Goal: Book appointment/travel/reservation

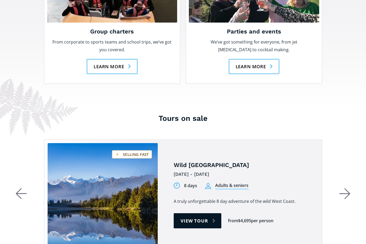
scroll to position [912, 0]
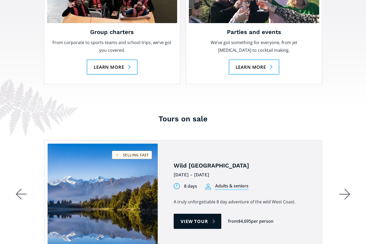
click at [342, 189] on icon "button" at bounding box center [344, 194] width 11 height 11
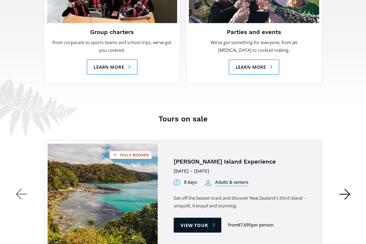
scroll to position [913, 0]
click at [341, 194] on icon "button" at bounding box center [344, 194] width 10 height 0
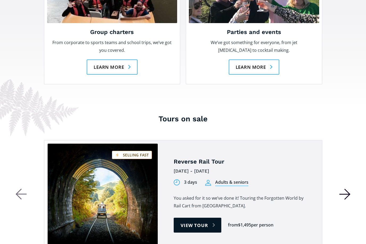
click at [342, 189] on icon "button" at bounding box center [344, 194] width 11 height 11
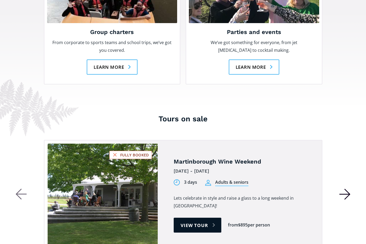
click at [342, 189] on icon "button" at bounding box center [344, 194] width 11 height 11
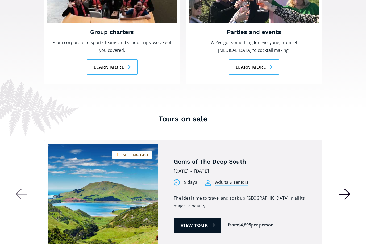
click at [342, 189] on icon "button" at bounding box center [344, 194] width 11 height 11
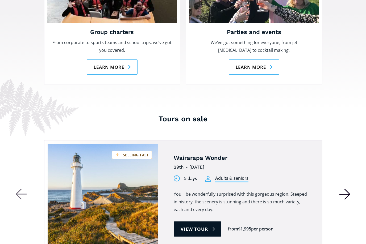
click at [341, 194] on icon "button" at bounding box center [344, 194] width 10 height 0
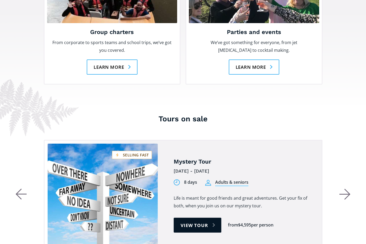
click at [337, 160] on div "Mystery Tour 9th Feb - 16th Feb 2026 8 days Adults & seniors 8 days Students Li…" at bounding box center [183, 195] width 309 height 111
click at [348, 189] on icon "button" at bounding box center [347, 194] width 5 height 10
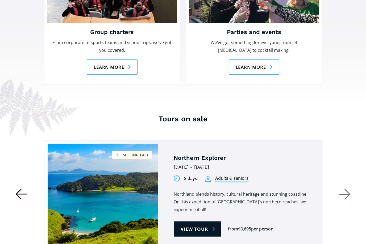
click at [18, 189] on icon "button" at bounding box center [18, 194] width 5 height 10
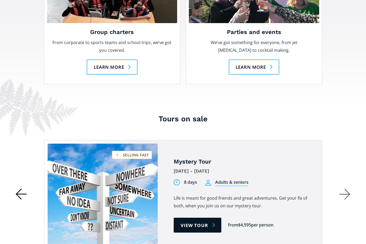
click at [343, 189] on icon "button" at bounding box center [344, 194] width 11 height 11
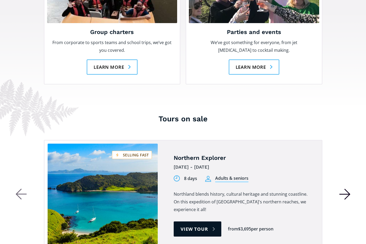
click at [342, 189] on icon "button" at bounding box center [344, 194] width 11 height 11
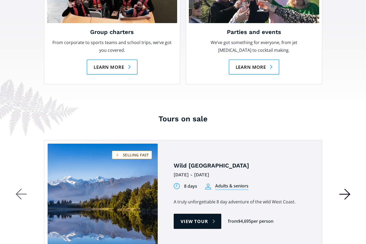
click at [340, 189] on icon "button" at bounding box center [344, 194] width 11 height 11
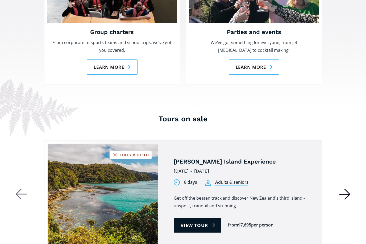
click at [341, 189] on icon "button" at bounding box center [344, 194] width 11 height 11
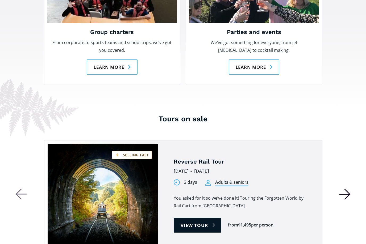
click at [342, 189] on icon "button" at bounding box center [344, 194] width 11 height 11
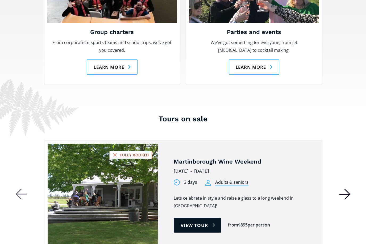
click at [342, 189] on icon "button" at bounding box center [344, 194] width 11 height 11
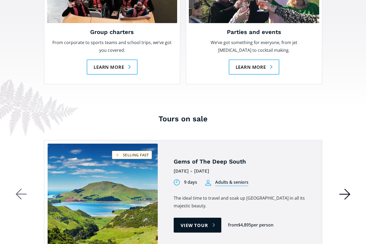
click at [341, 194] on icon "button" at bounding box center [344, 194] width 10 height 0
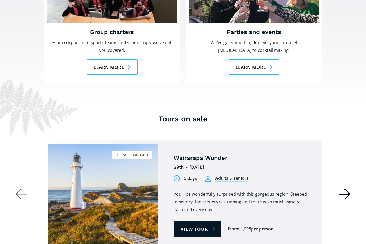
click at [340, 189] on icon "button" at bounding box center [344, 194] width 11 height 11
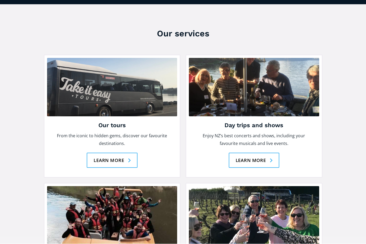
scroll to position [691, 0]
click at [257, 153] on link "Learn more" at bounding box center [254, 160] width 51 height 15
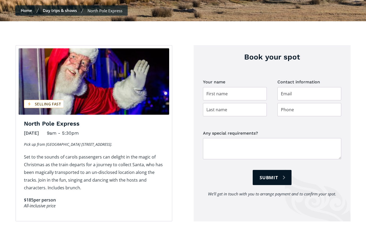
scroll to position [168, 0]
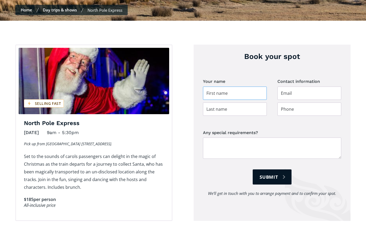
click at [216, 87] on input "Day trip booking" at bounding box center [235, 93] width 64 height 13
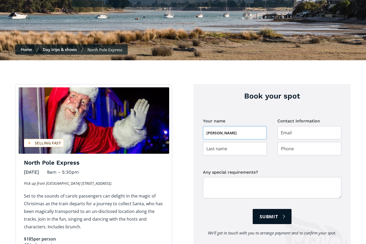
scroll to position [128, 0]
type input "Jenny"
click at [212, 142] on input "Day trip booking" at bounding box center [235, 148] width 64 height 13
type input "Greener"
click at [306, 126] on input "Day trip booking" at bounding box center [309, 132] width 64 height 13
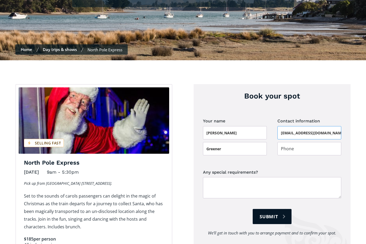
type input "greener.marton@me.com"
click at [291, 142] on input "Day trip booking" at bounding box center [309, 148] width 64 height 13
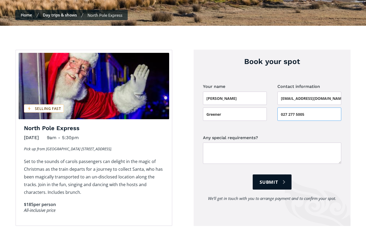
scroll to position [163, 0]
type input "027 277 5005"
click at [216, 143] on textarea "Any special requirements?" at bounding box center [272, 153] width 138 height 21
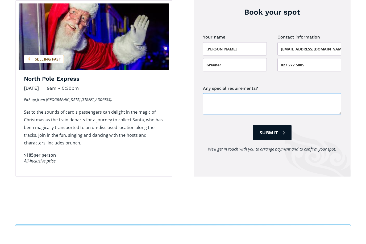
scroll to position [202, 0]
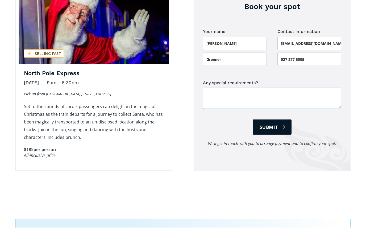
type textarea "2"
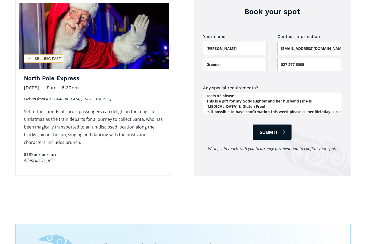
scroll to position [7, 0]
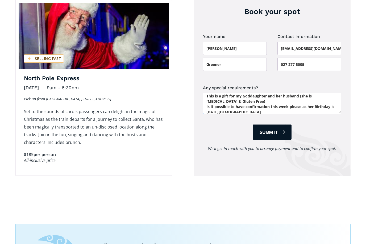
click at [212, 101] on textarea "seats x2 please This is a gift for my Goddaughter and her husband (she is Celia…" at bounding box center [272, 103] width 138 height 21
click at [254, 102] on textarea "seats x2 please This is a gift for my Goddaughter and her husband (she is Celia…" at bounding box center [272, 103] width 138 height 21
type textarea "seats x2 please This is a gift for my Goddaughter and her husband (she is Celia…"
click at [274, 125] on input "Submit" at bounding box center [272, 132] width 39 height 15
type input "Please wait..."
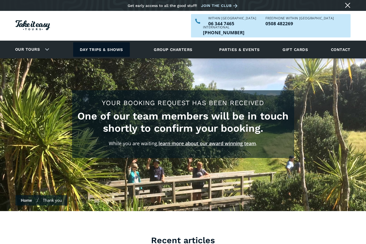
click at [109, 42] on link "Day trips & shows" at bounding box center [101, 49] width 57 height 15
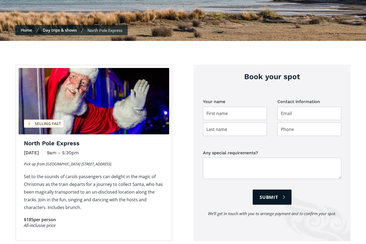
scroll to position [148, 0]
click at [26, 27] on link "Home" at bounding box center [26, 29] width 11 height 5
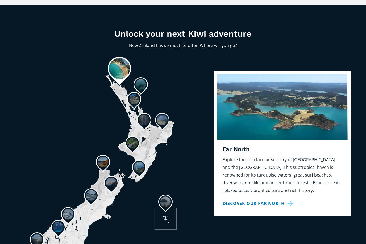
scroll to position [393, 0]
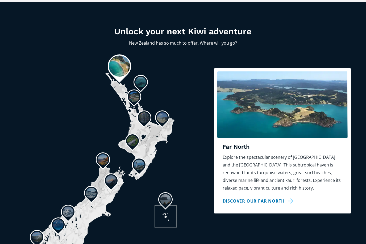
click at [186, 244] on section "Unlock your next Kiwi adventure [GEOGRAPHIC_DATA] has so much to offer. Where w…" at bounding box center [183, 152] width 366 height 300
